Goal: Task Accomplishment & Management: Complete application form

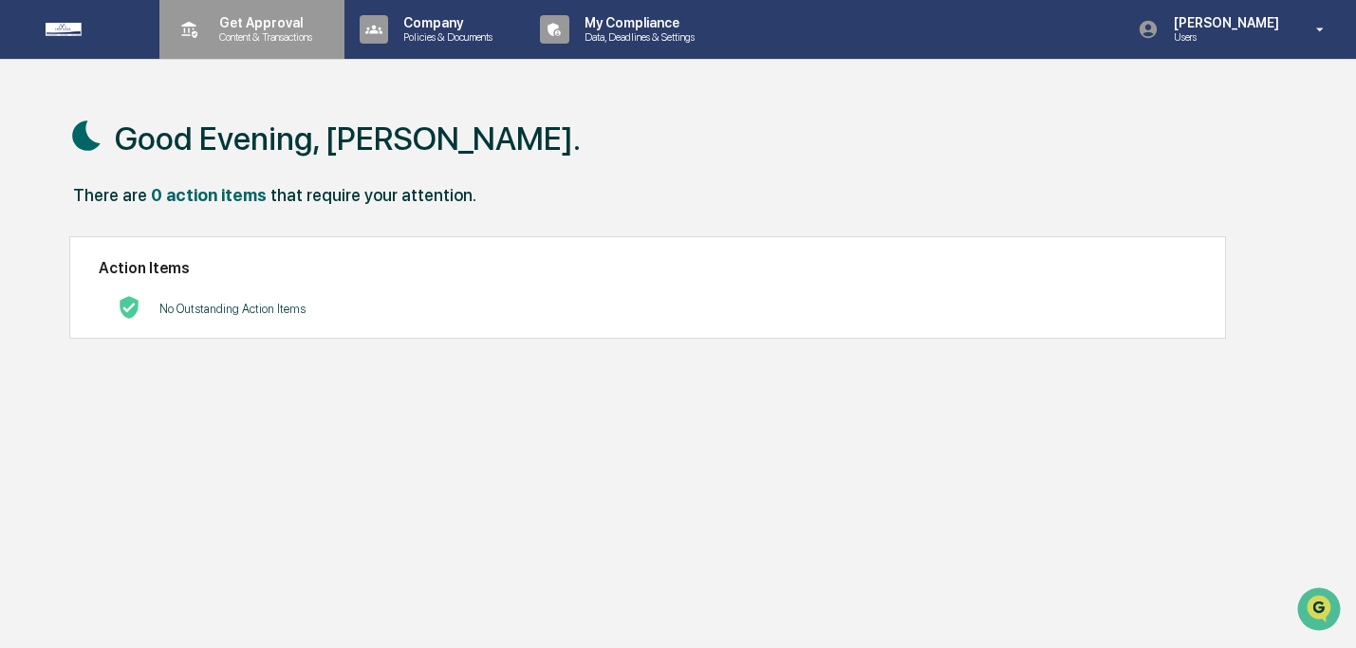
click at [219, 31] on p "Content & Transactions" at bounding box center [263, 36] width 118 height 13
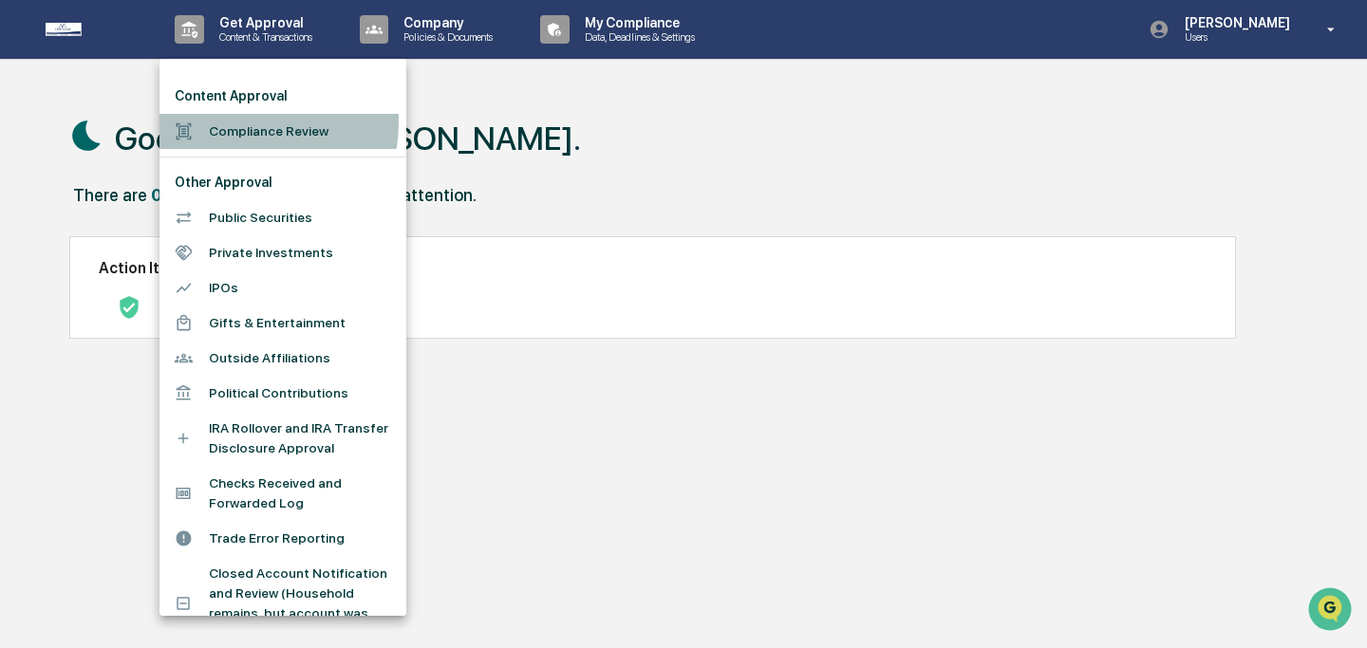
click at [232, 122] on li "Compliance Review" at bounding box center [282, 131] width 247 height 35
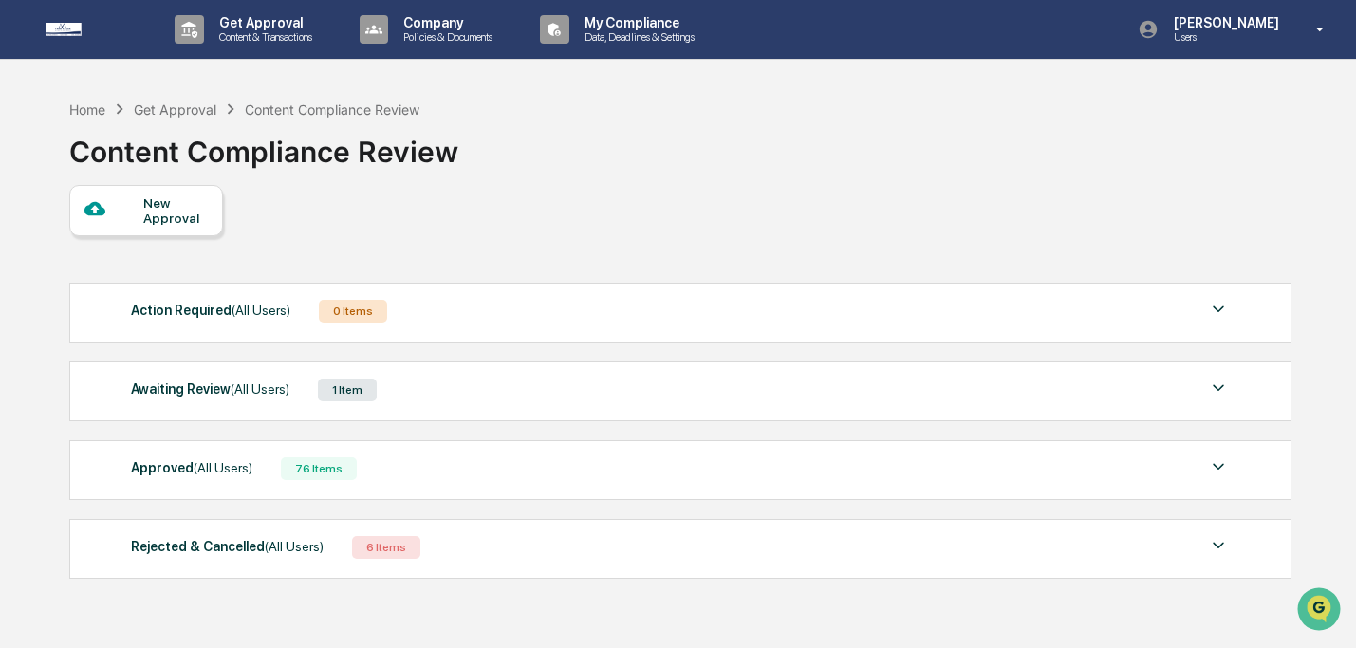
click at [192, 213] on div "New Approval" at bounding box center [175, 211] width 64 height 30
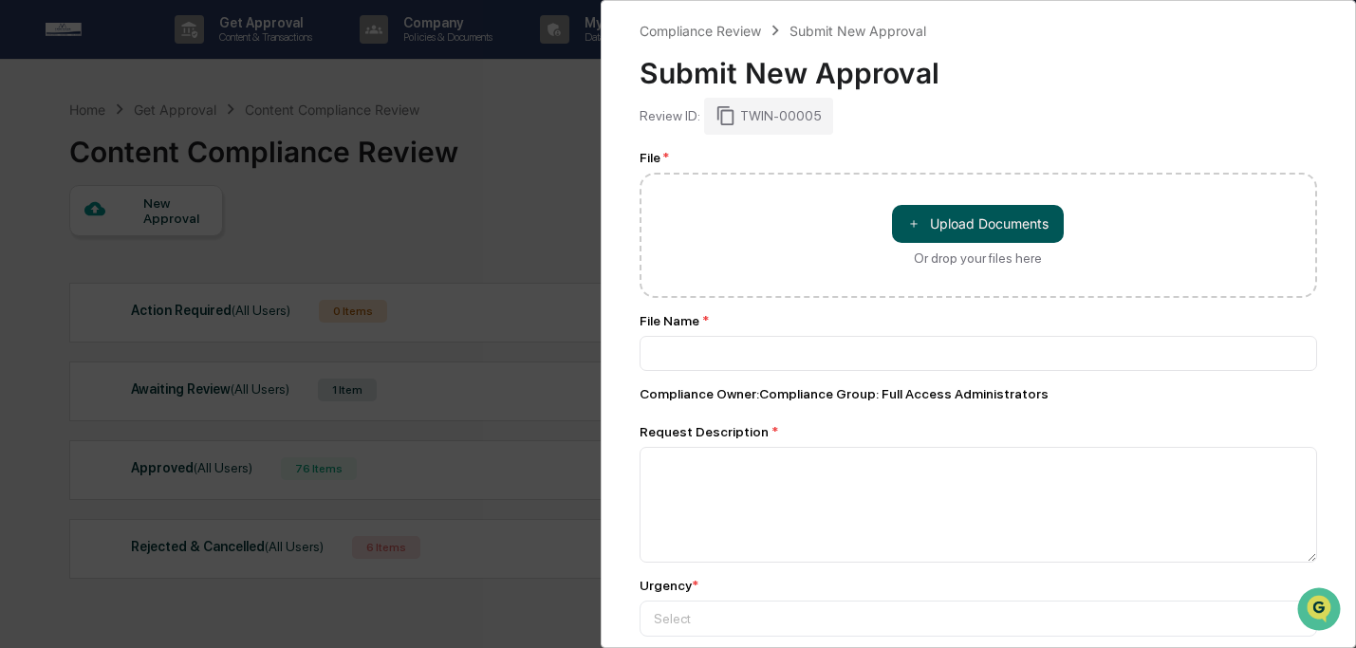
click at [1014, 227] on button "＋ Upload Documents" at bounding box center [978, 224] width 172 height 38
type input "**********"
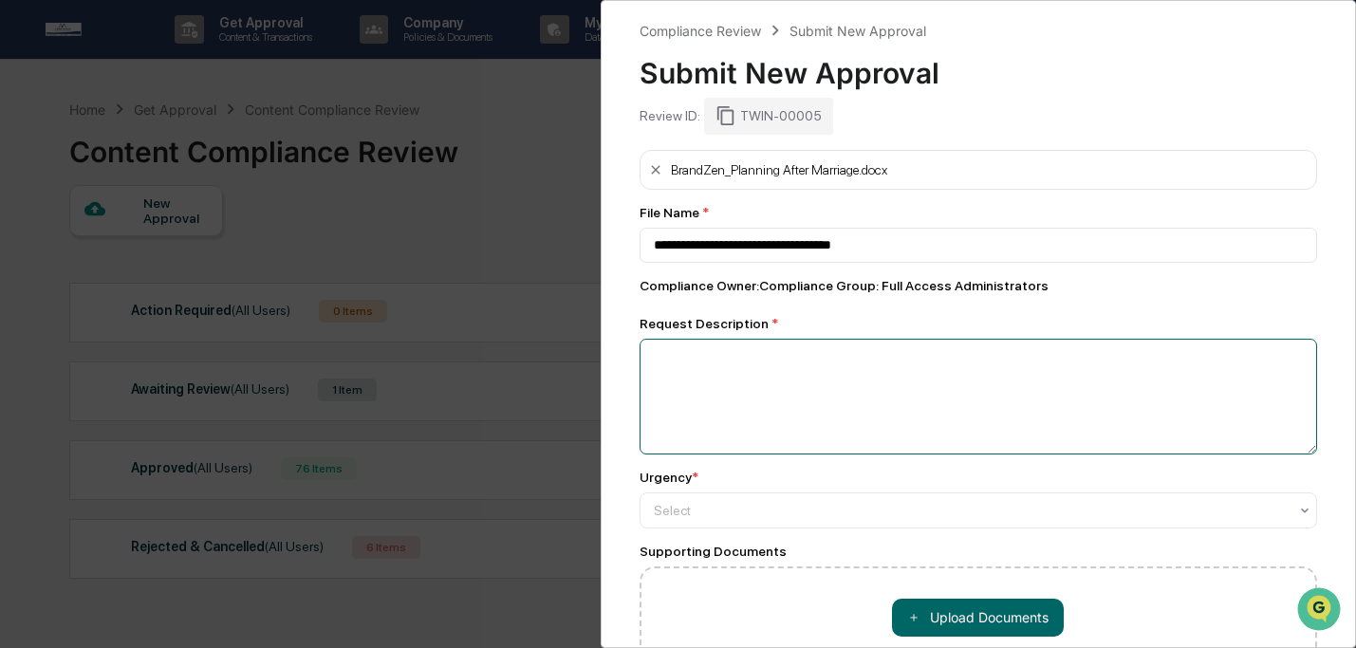
click at [923, 421] on textarea at bounding box center [979, 397] width 679 height 116
type textarea "**********"
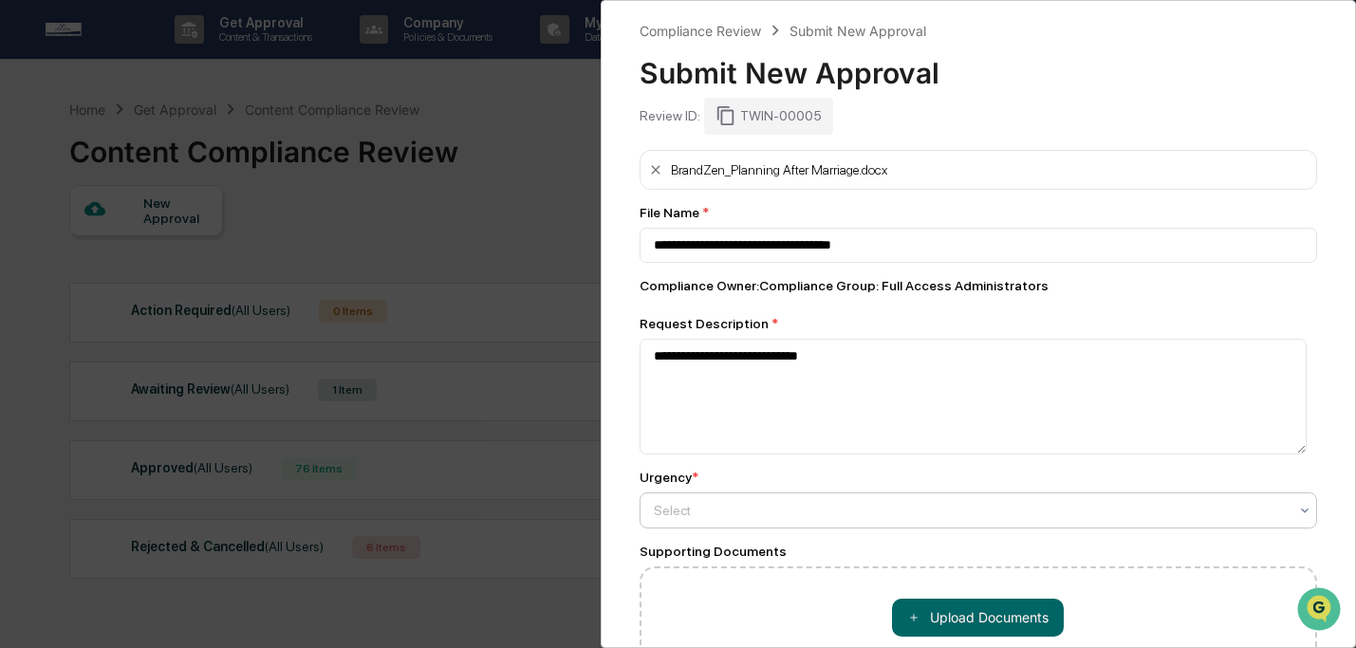
click at [877, 509] on div at bounding box center [971, 510] width 635 height 19
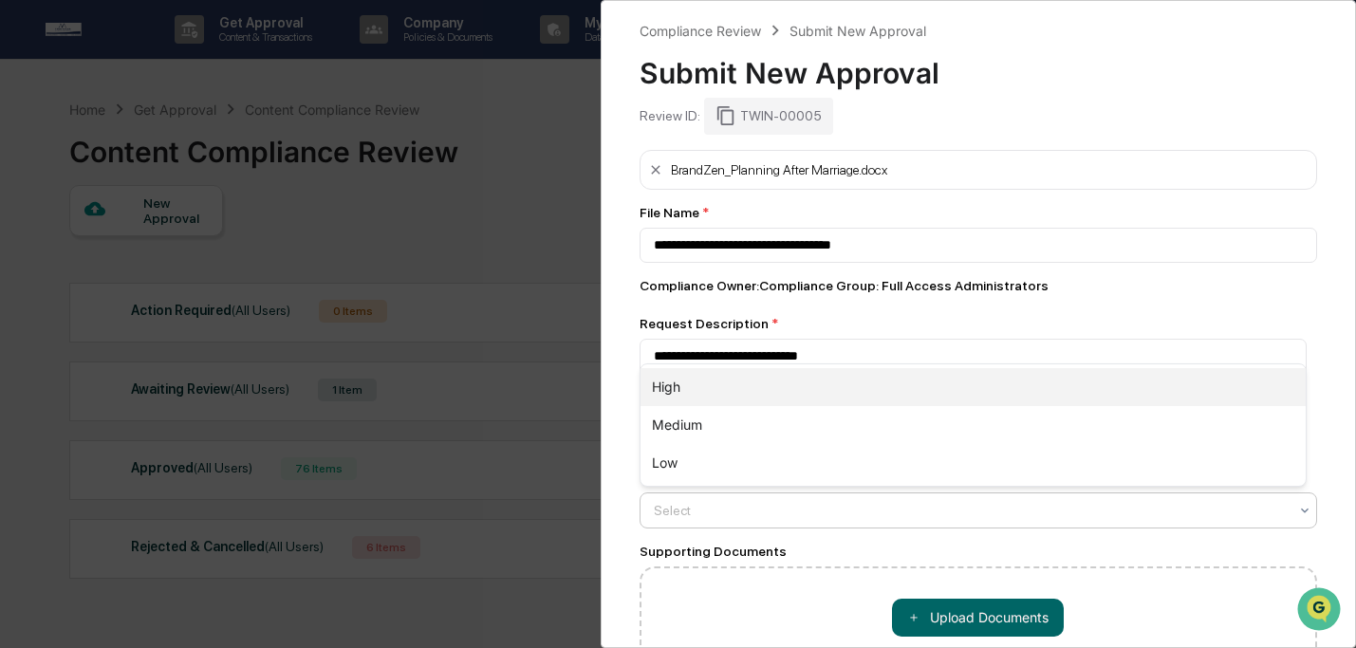
click at [822, 381] on div "High" at bounding box center [974, 387] width 666 height 38
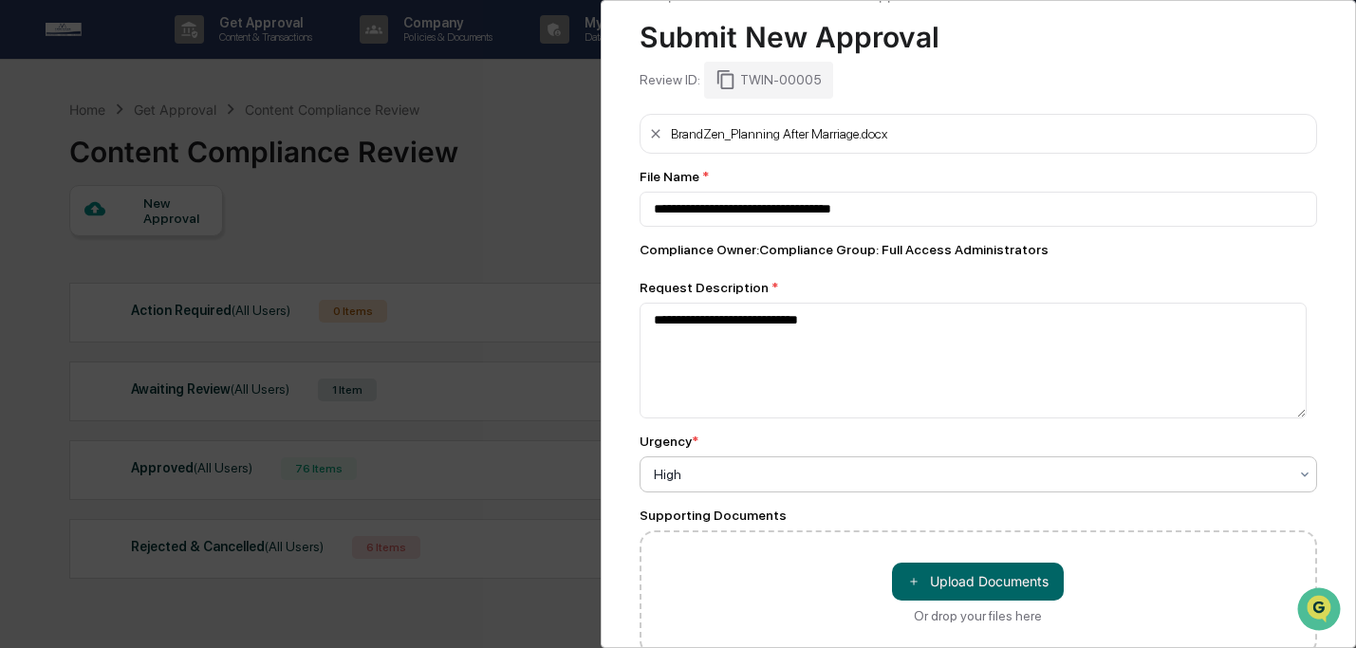
scroll to position [139, 0]
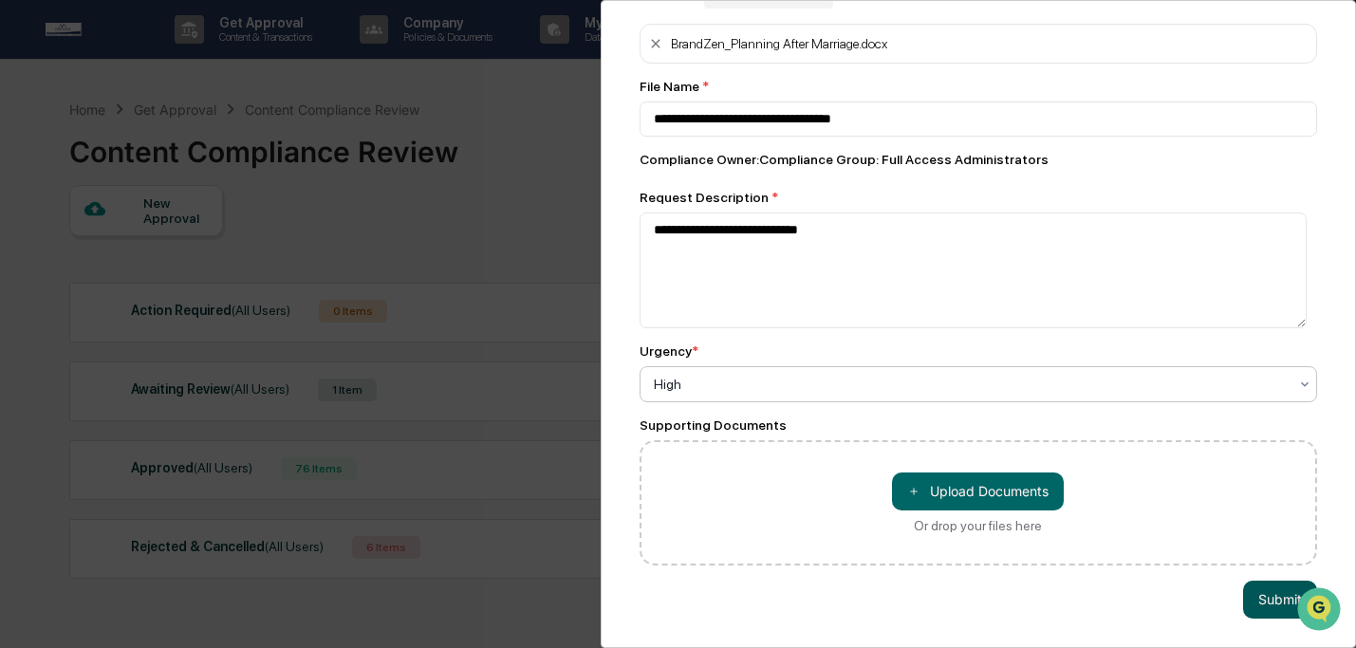
click at [1243, 588] on button "Submit" at bounding box center [1280, 600] width 74 height 38
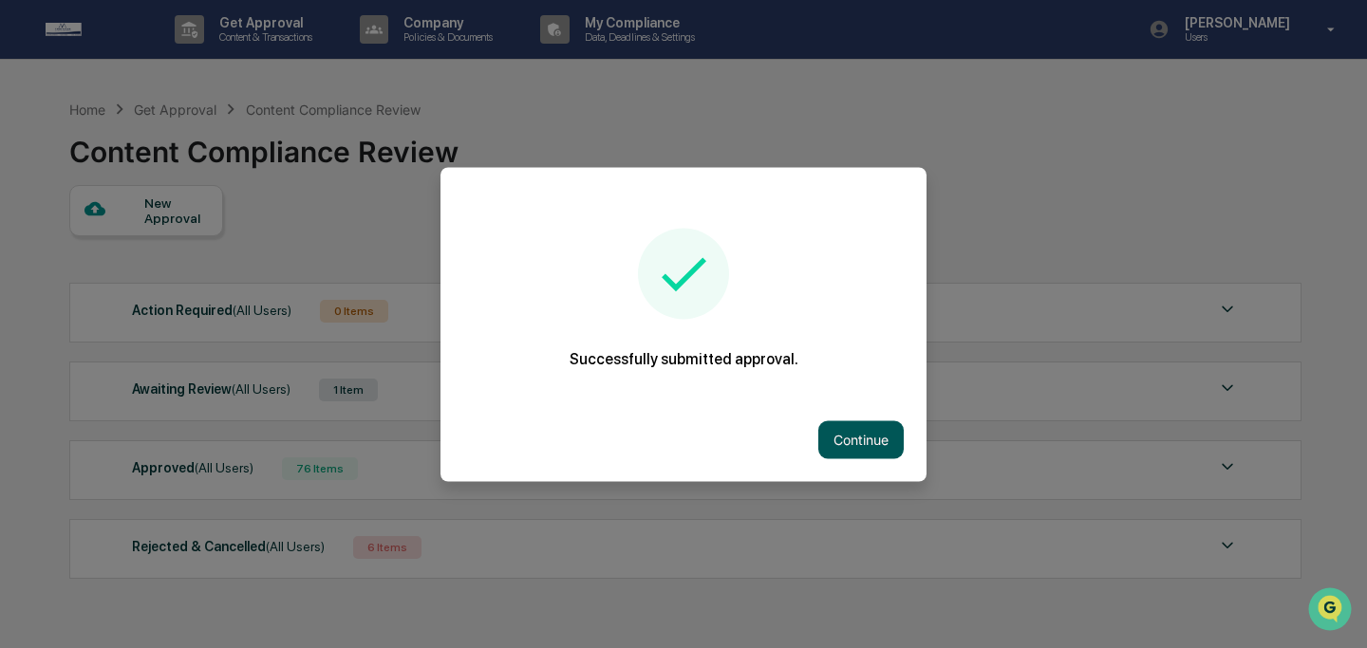
click at [849, 446] on button "Continue" at bounding box center [860, 439] width 85 height 38
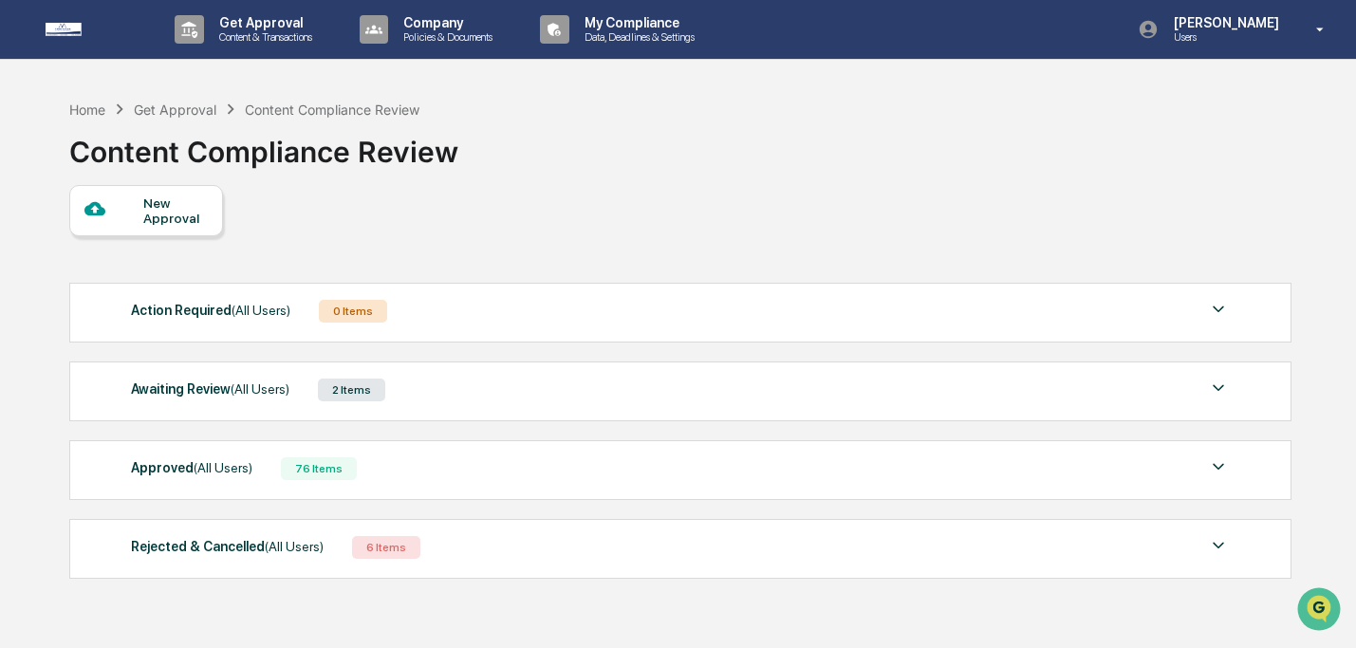
click at [112, 208] on div at bounding box center [114, 210] width 60 height 24
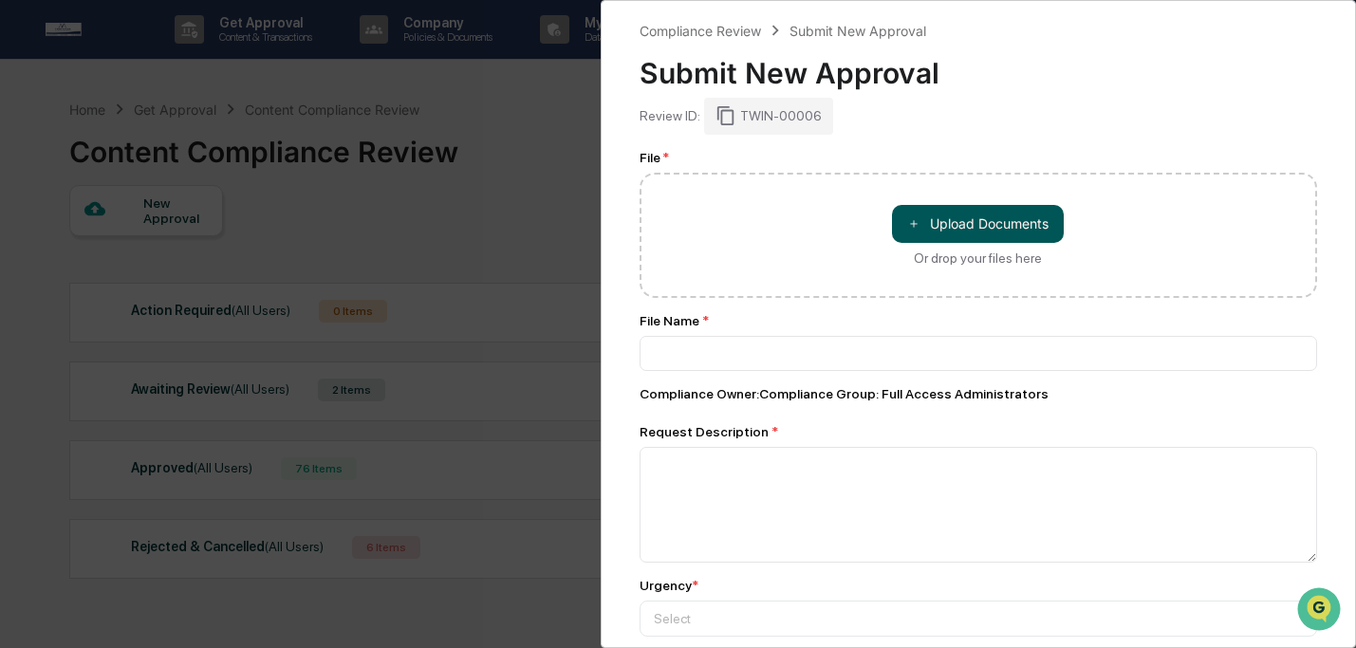
click at [972, 227] on button "＋ Upload Documents" at bounding box center [978, 224] width 172 height 38
type input "**********"
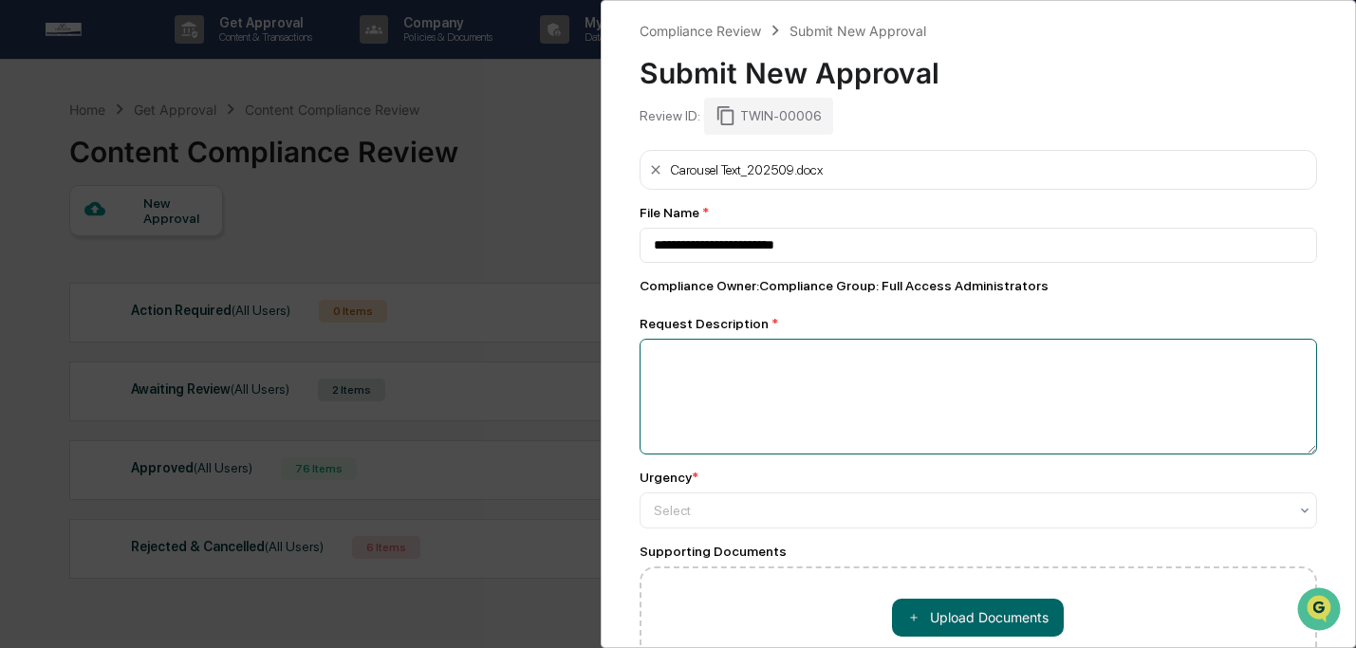
click at [886, 382] on textarea at bounding box center [979, 397] width 679 height 116
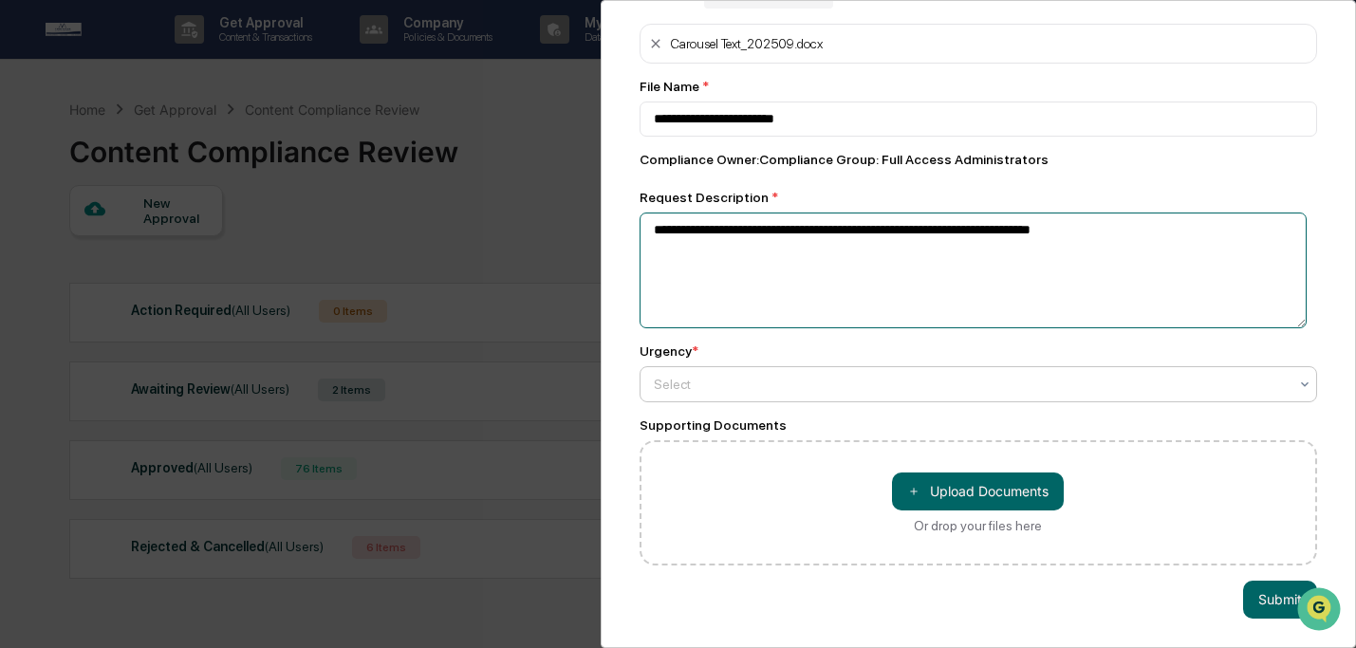
type textarea "**********"
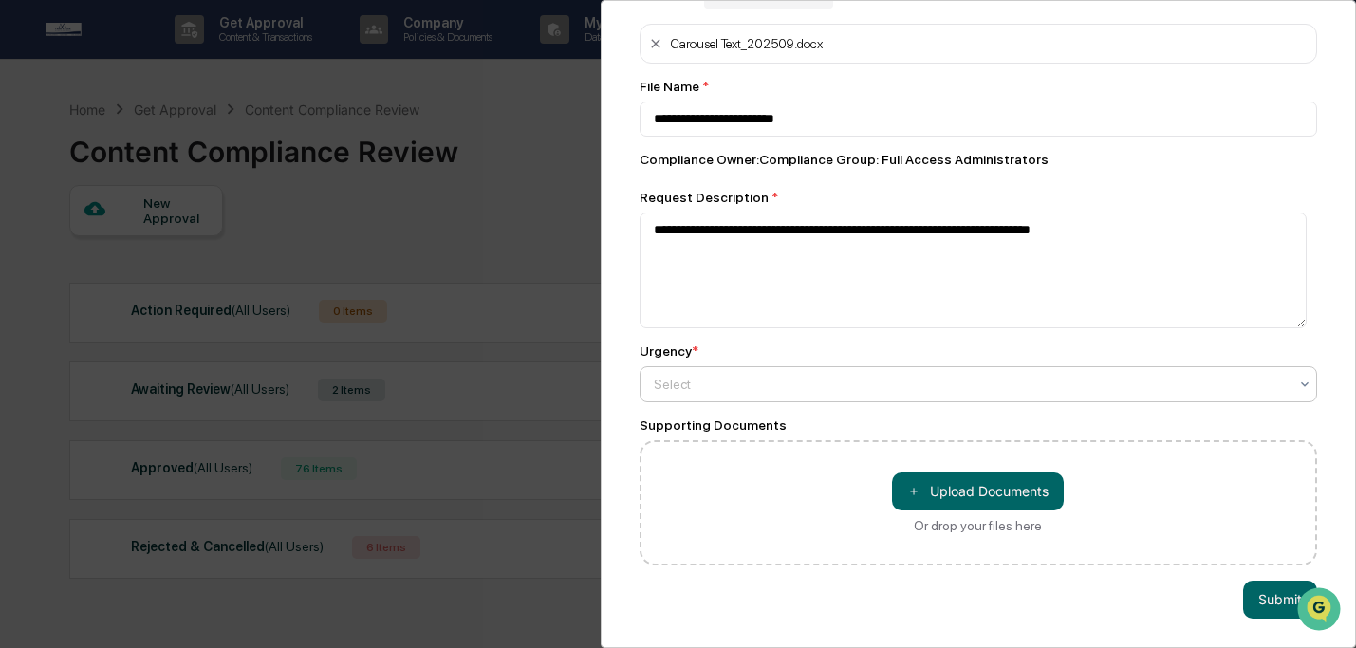
click at [893, 375] on div at bounding box center [971, 384] width 635 height 19
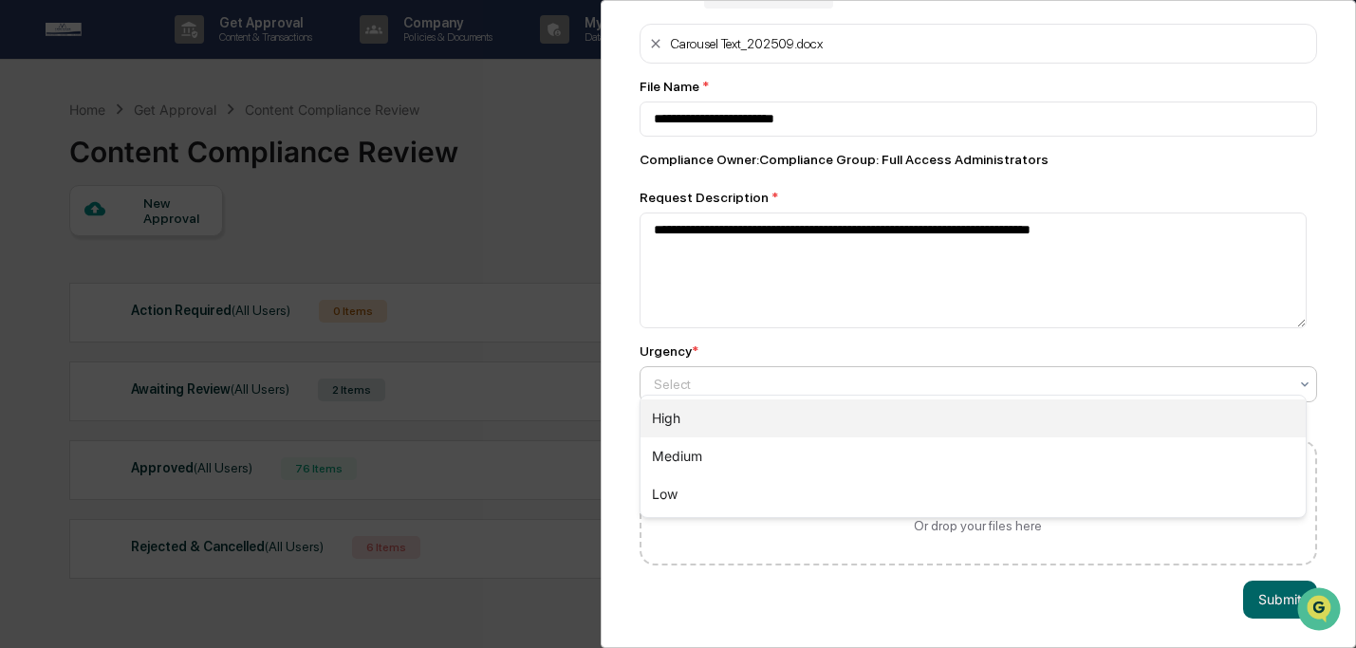
click at [903, 430] on div "High" at bounding box center [974, 419] width 666 height 38
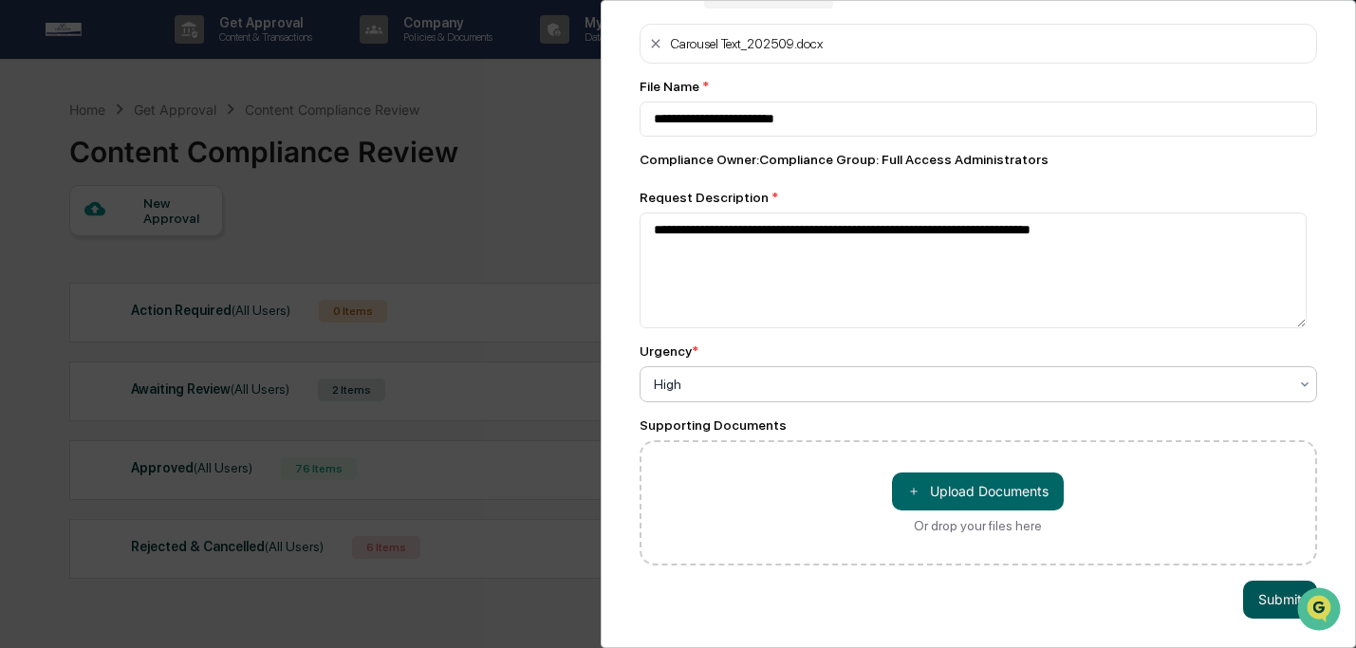
click at [1286, 590] on button "Submit" at bounding box center [1280, 600] width 74 height 38
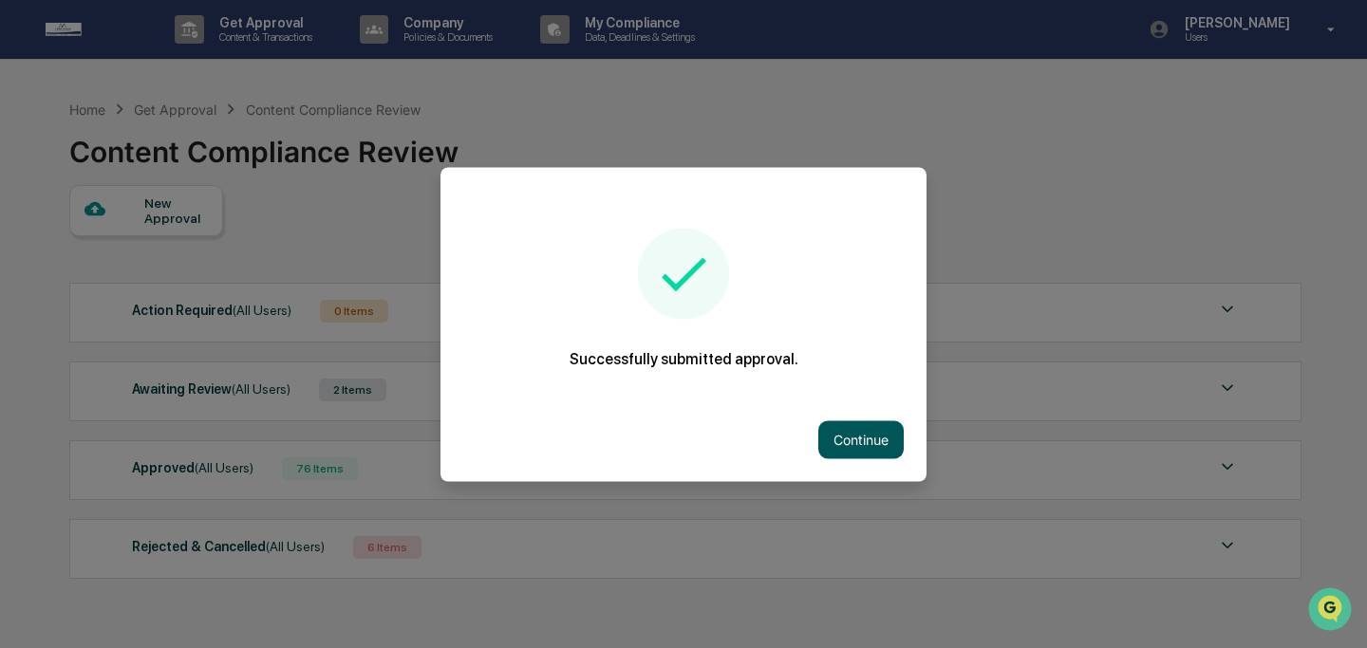
click at [877, 446] on button "Continue" at bounding box center [860, 439] width 85 height 38
